Goal: Navigation & Orientation: Find specific page/section

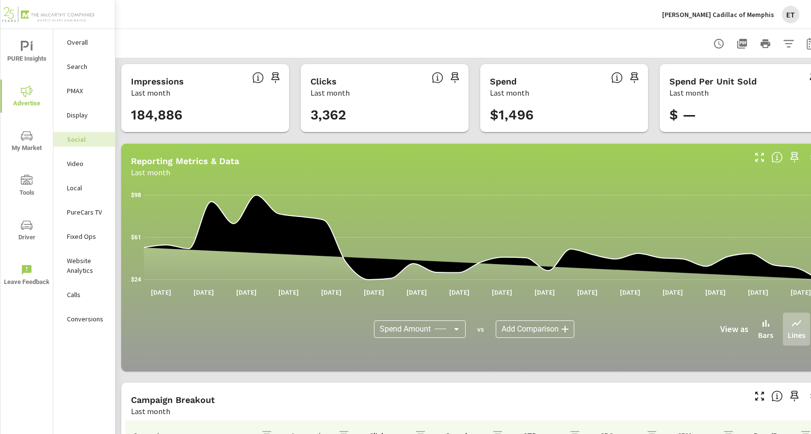
scroll to position [72, 0]
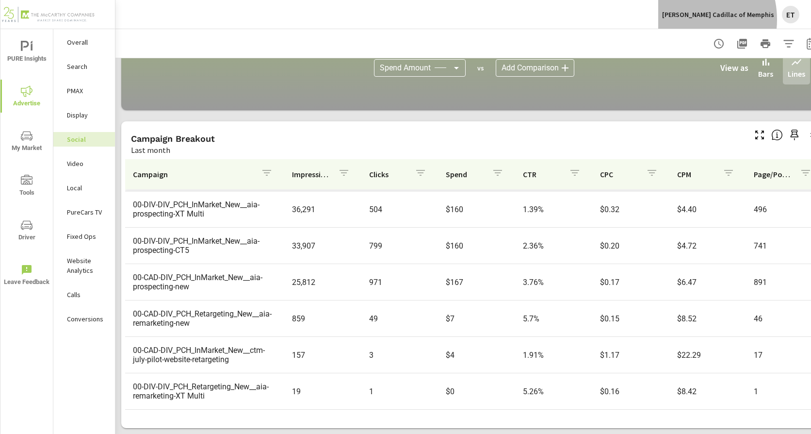
click at [712, 19] on div "Landers Cadillac of Memphis ET" at bounding box center [730, 14] width 137 height 17
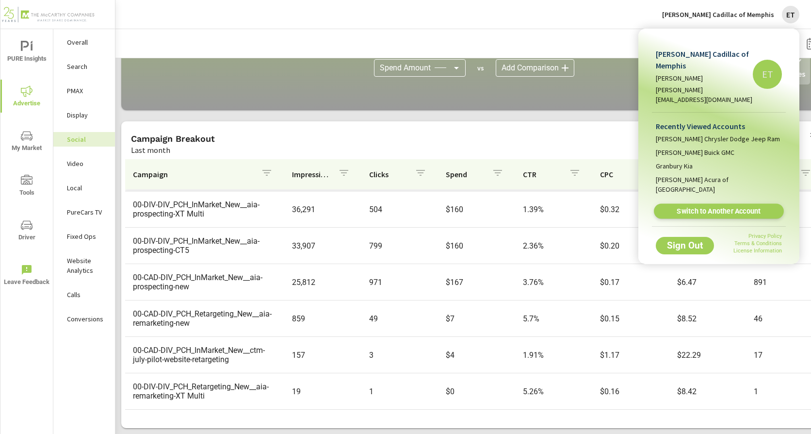
click at [700, 207] on span "Switch to Another Account" at bounding box center [718, 211] width 119 height 9
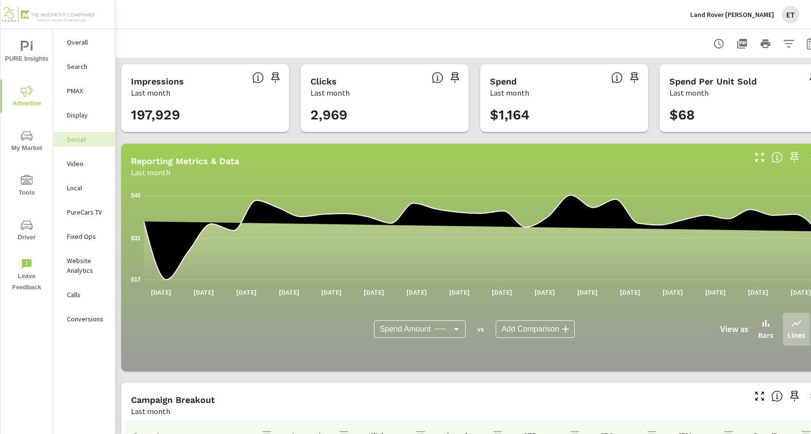
click at [97, 217] on div "PureCars TV" at bounding box center [84, 212] width 62 height 15
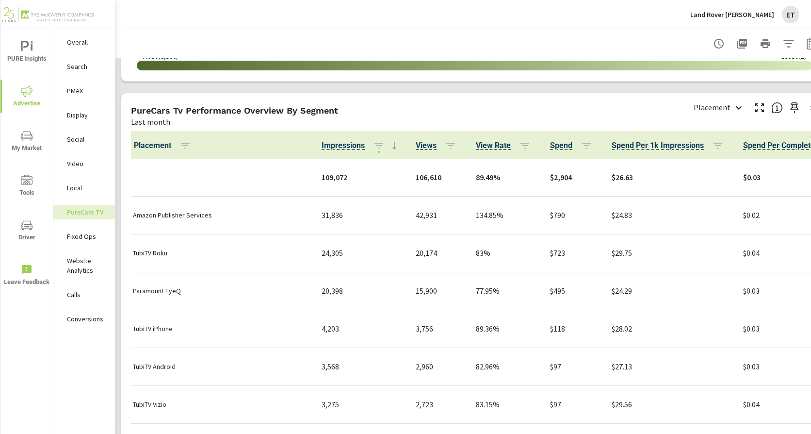
scroll to position [1213, 0]
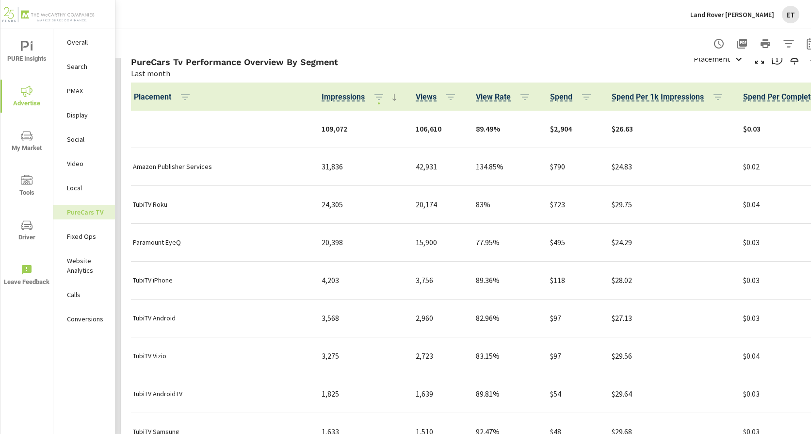
click at [85, 138] on p "Social" at bounding box center [87, 139] width 40 height 10
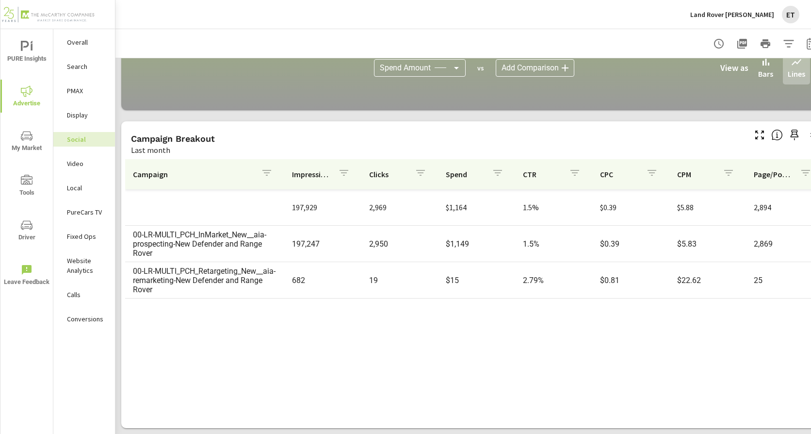
scroll to position [268, 0]
click at [747, 16] on p "Land Rover Jackson" at bounding box center [732, 14] width 84 height 9
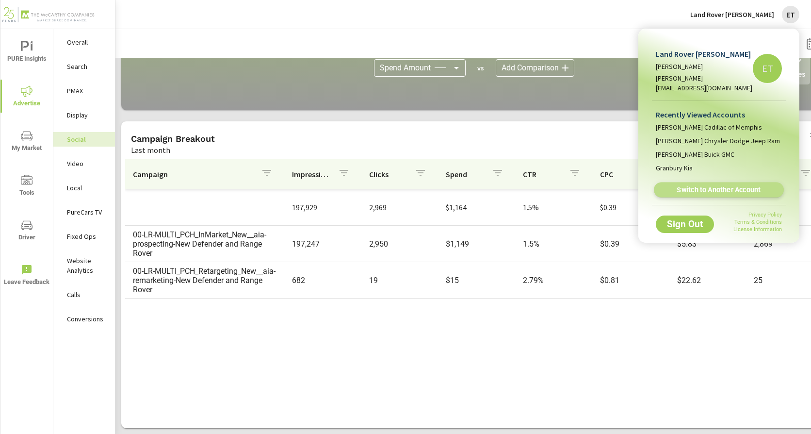
click at [703, 185] on span "Switch to Another Account" at bounding box center [718, 189] width 119 height 9
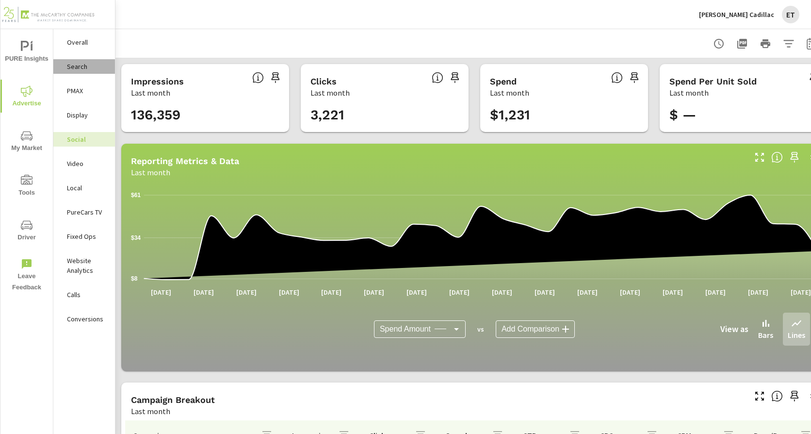
click at [87, 65] on p "Search" at bounding box center [87, 67] width 40 height 10
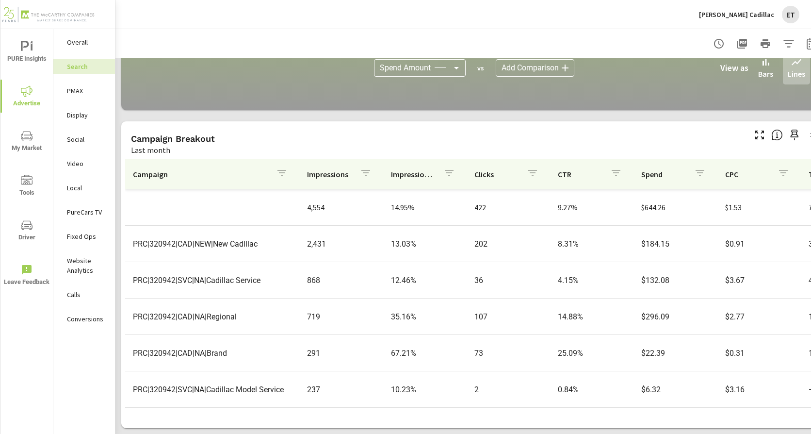
scroll to position [666, 0]
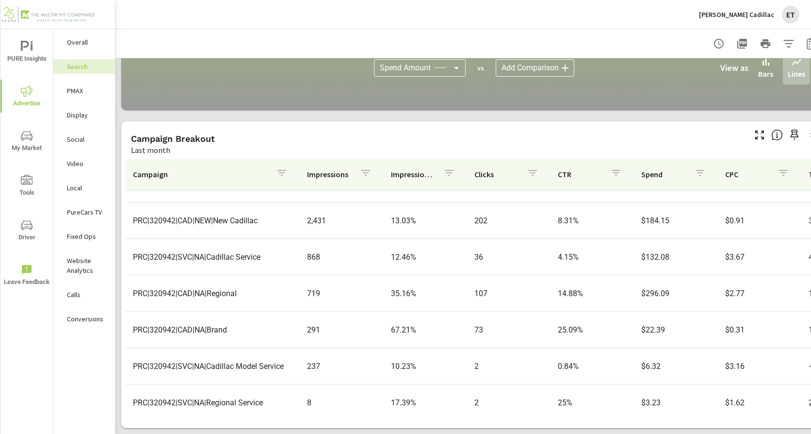
scroll to position [43, 0]
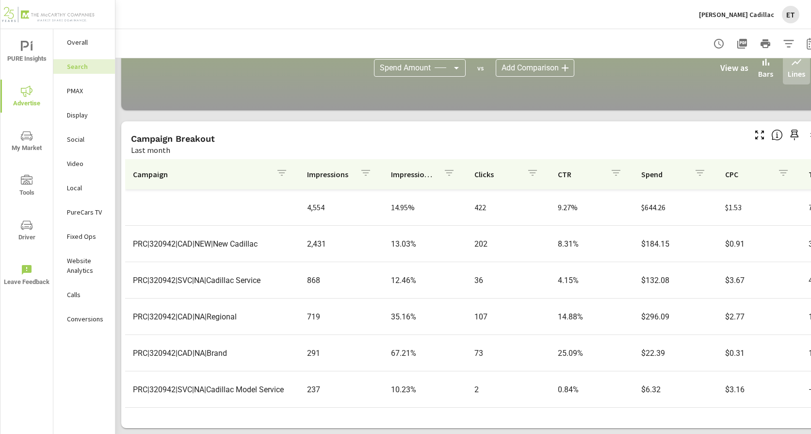
click at [74, 88] on p "PMAX" at bounding box center [87, 91] width 40 height 10
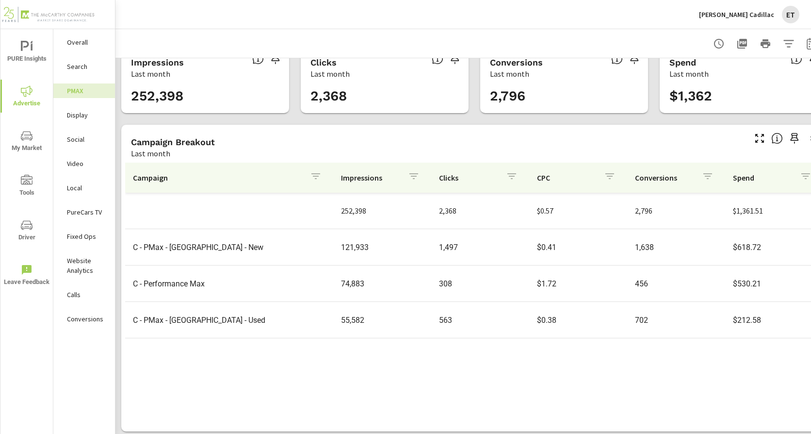
scroll to position [30, 0]
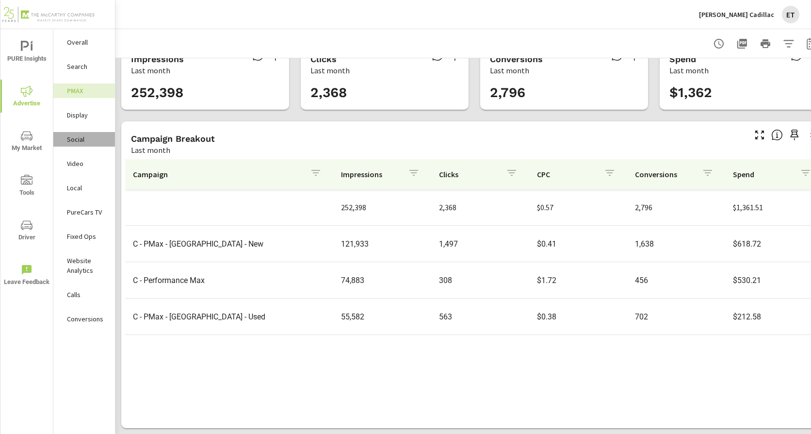
click at [82, 140] on p "Social" at bounding box center [87, 139] width 40 height 10
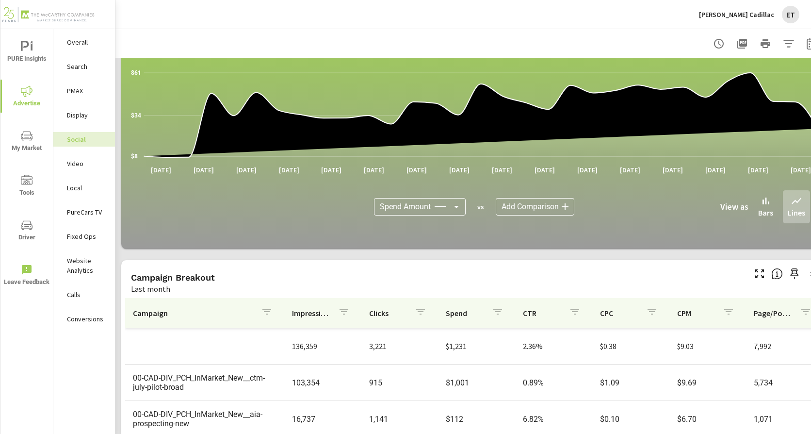
scroll to position [268, 0]
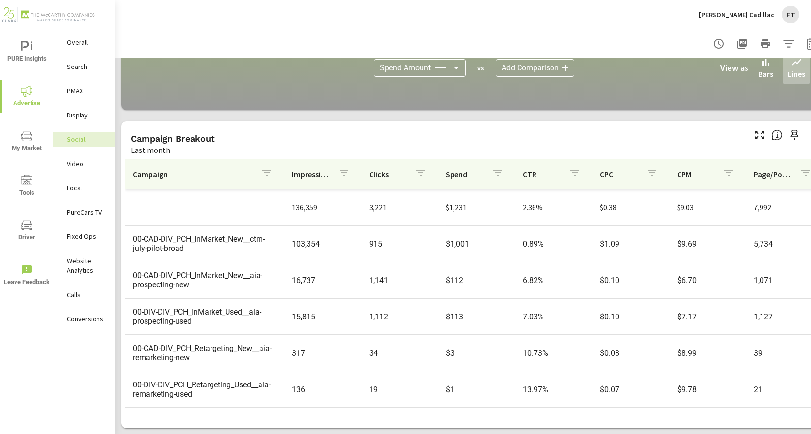
click at [733, 14] on p "Mike Maroone Cadillac" at bounding box center [736, 14] width 75 height 9
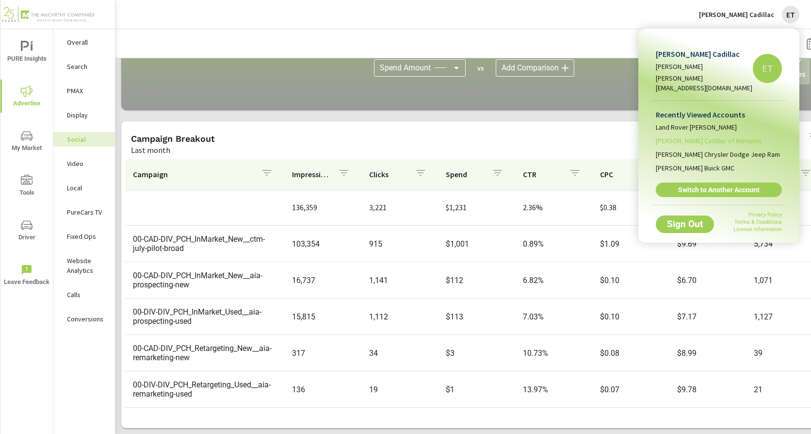
click at [727, 136] on span "Landers Cadillac of Memphis" at bounding box center [709, 141] width 106 height 10
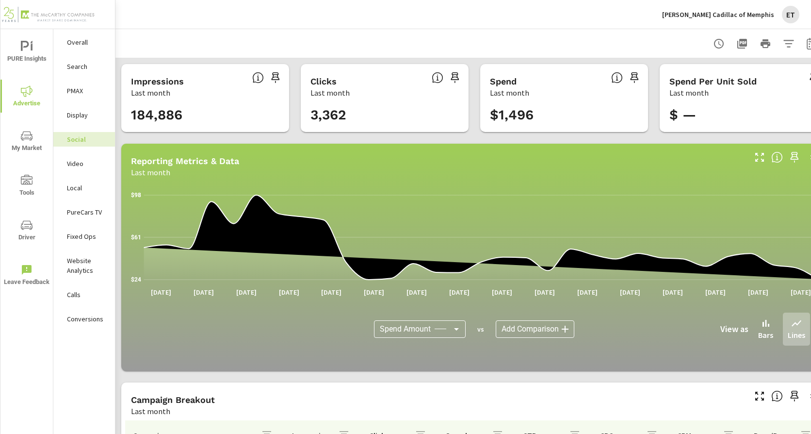
scroll to position [268, 0]
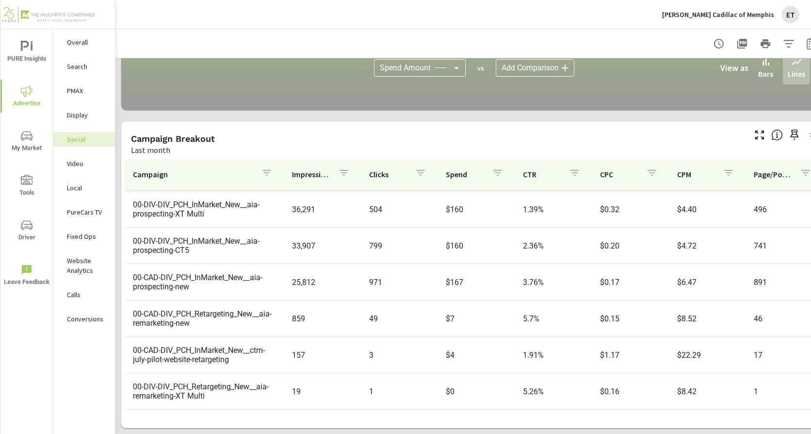
scroll to position [46, 0]
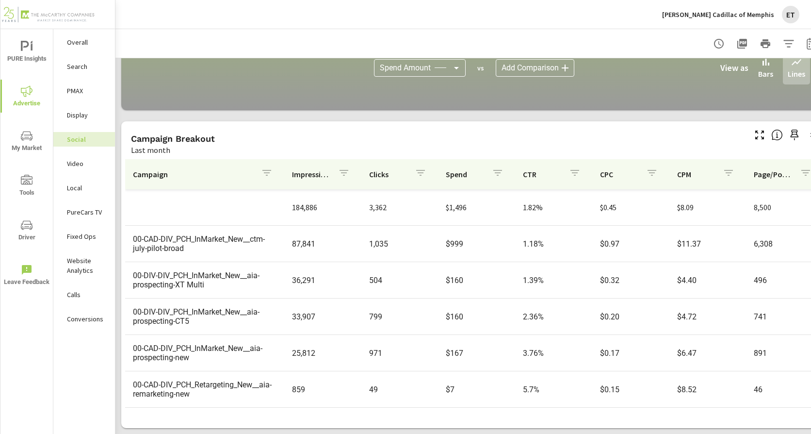
click at [744, 10] on p "Landers Cadillac of Memphis" at bounding box center [718, 14] width 112 height 9
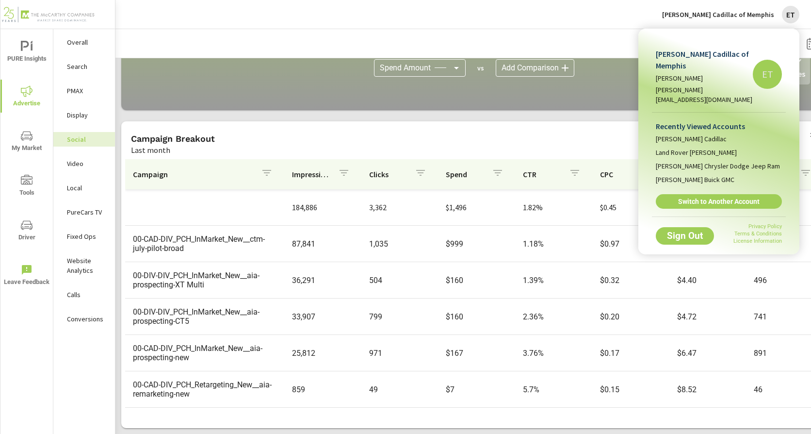
click at [605, 25] on div at bounding box center [405, 217] width 811 height 434
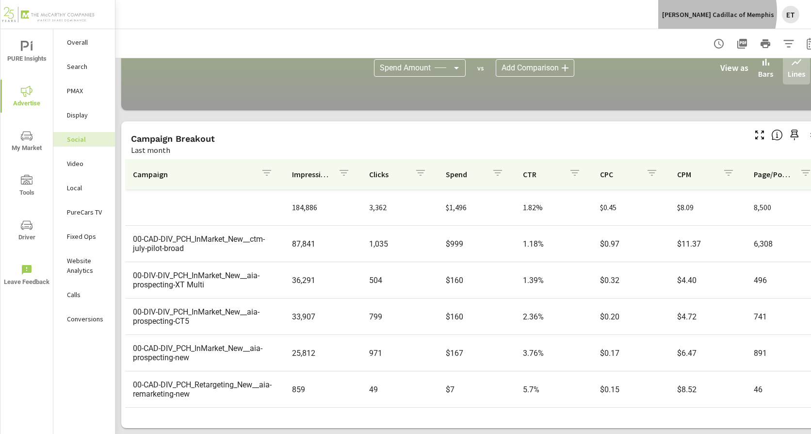
click at [726, 12] on p "Landers Cadillac of Memphis" at bounding box center [718, 14] width 112 height 9
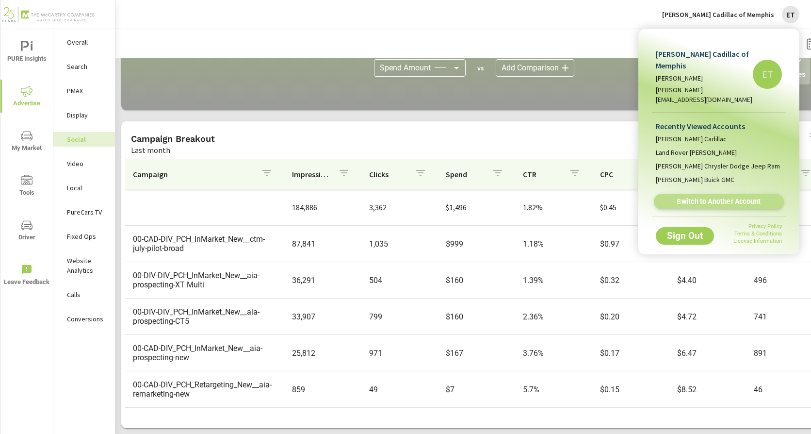
click at [693, 194] on link "Switch to Another Account" at bounding box center [719, 201] width 130 height 15
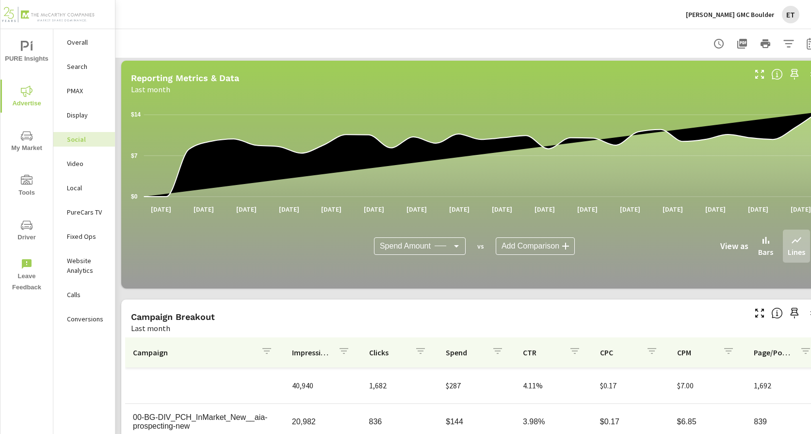
scroll to position [268, 0]
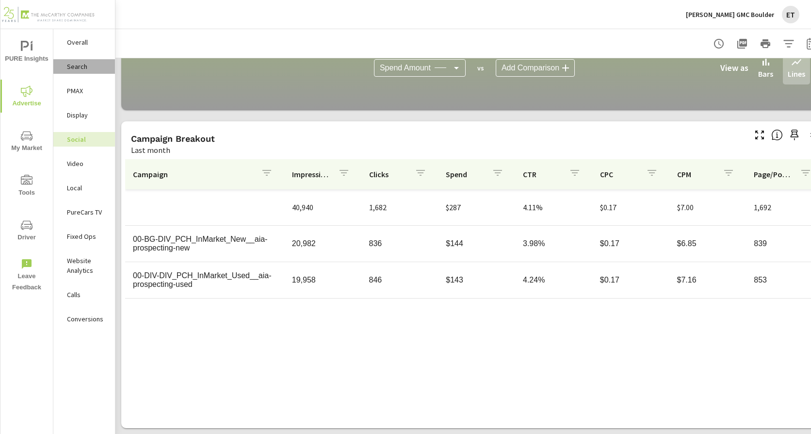
click at [88, 63] on p "Search" at bounding box center [87, 67] width 40 height 10
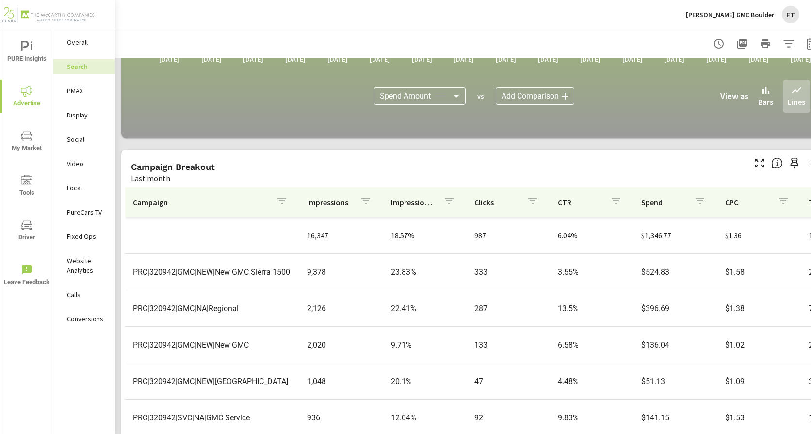
scroll to position [666, 0]
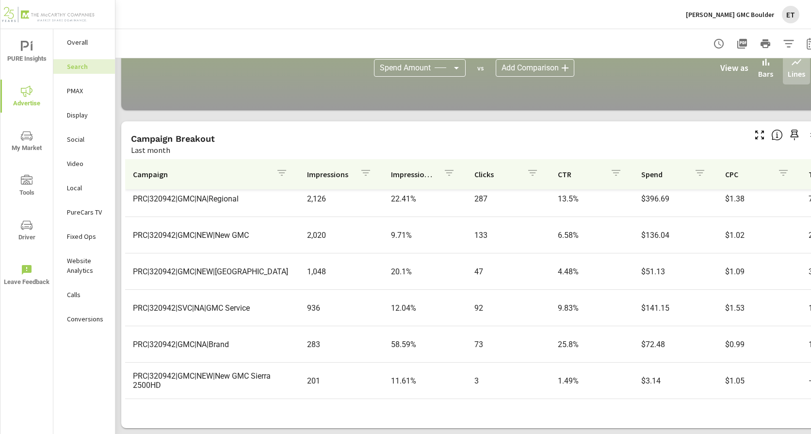
scroll to position [97, 0]
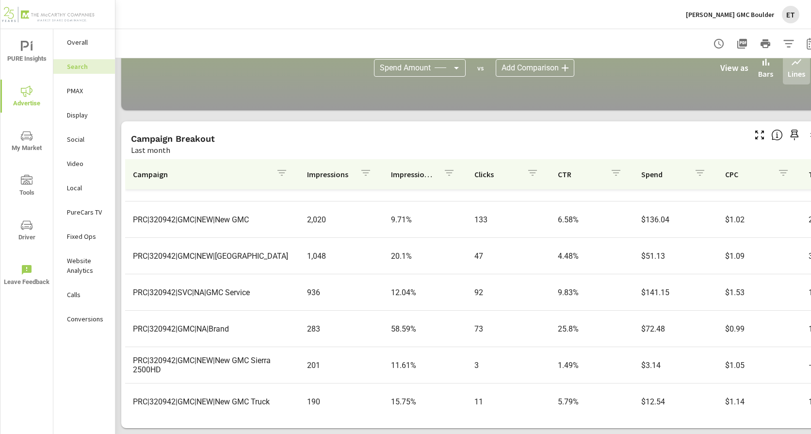
scroll to position [42, 0]
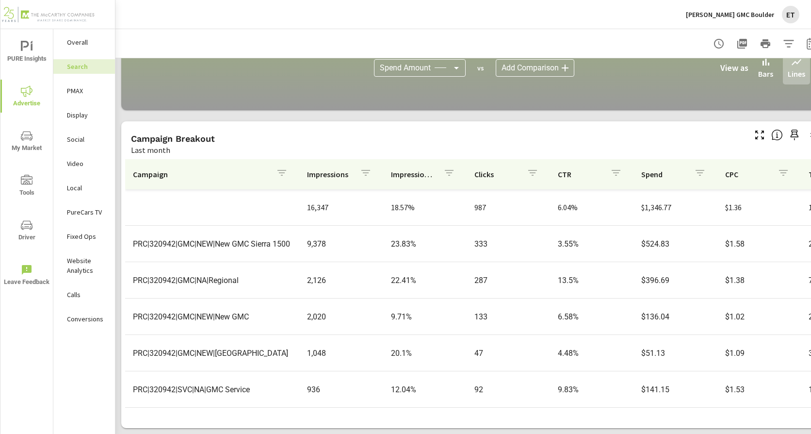
click at [85, 89] on p "PMAX" at bounding box center [87, 91] width 40 height 10
